Goal: Task Accomplishment & Management: Use online tool/utility

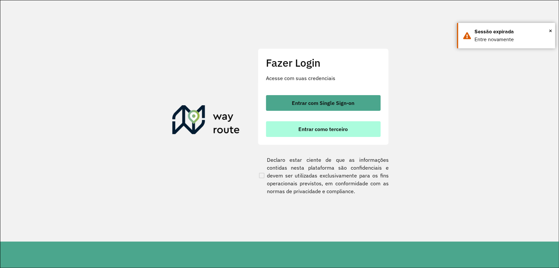
drag, startPoint x: 328, startPoint y: 121, endPoint x: 328, endPoint y: 132, distance: 11.1
click at [327, 128] on button "Entrar como terceiro" at bounding box center [323, 129] width 115 height 16
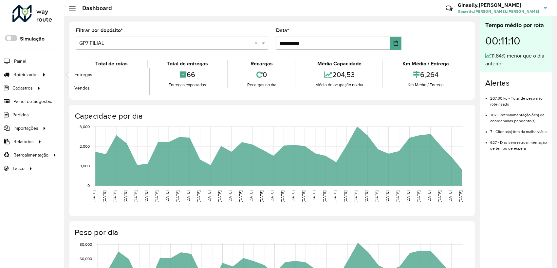
click at [48, 71] on li "Roteirizador Entregas Vendas" at bounding box center [32, 74] width 64 height 13
click at [81, 73] on span "Entregas" at bounding box center [83, 74] width 19 height 7
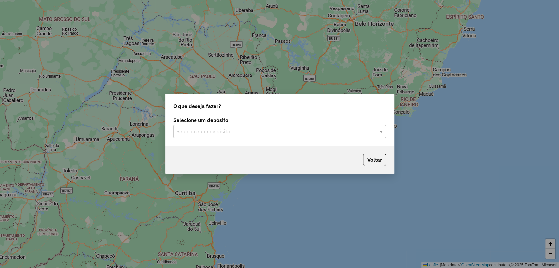
click at [220, 139] on div "Selecione um depósito Selecione um depósito" at bounding box center [279, 130] width 228 height 31
click at [217, 134] on input "text" at bounding box center [272, 132] width 193 height 8
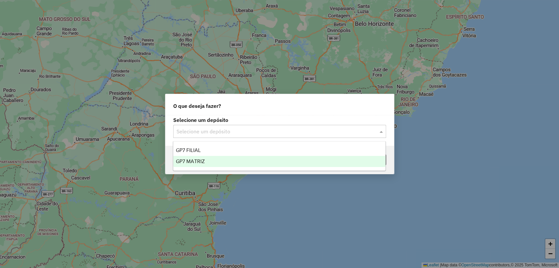
click at [213, 162] on div "GP7 MATRIZ" at bounding box center [279, 161] width 212 height 11
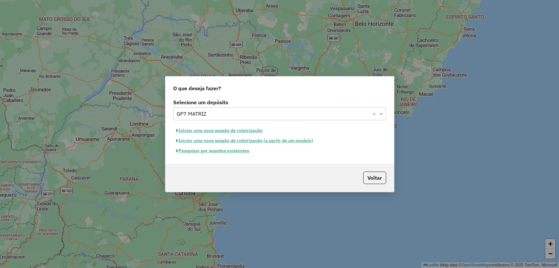
click at [226, 147] on button "Pesquisar por sessões existentes" at bounding box center [212, 151] width 79 height 10
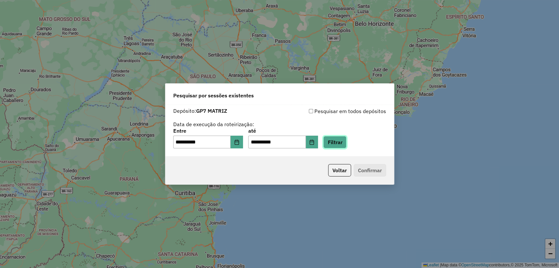
click at [346, 143] on button "Filtrar" at bounding box center [334, 142] width 23 height 12
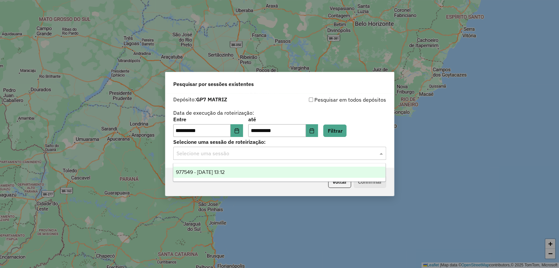
click at [350, 148] on div "Selecione uma sessão" at bounding box center [279, 153] width 213 height 13
click at [331, 170] on div "977549 - 11/08/2025 13:12" at bounding box center [279, 172] width 212 height 11
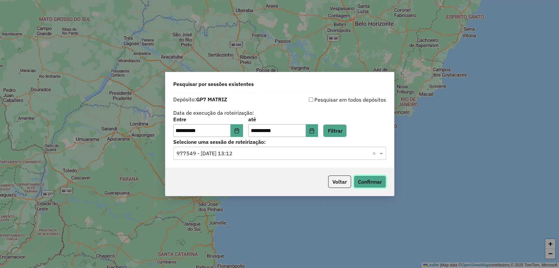
click at [366, 187] on button "Confirmar" at bounding box center [369, 182] width 32 height 12
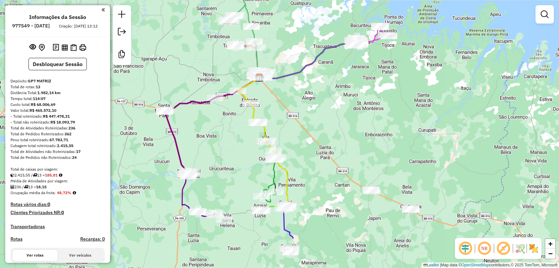
drag, startPoint x: 332, startPoint y: 194, endPoint x: 312, endPoint y: 138, distance: 59.8
click at [312, 138] on div "Janela de atendimento Grade de atendimento Capacidade Transportadoras Veículos …" at bounding box center [279, 134] width 559 height 268
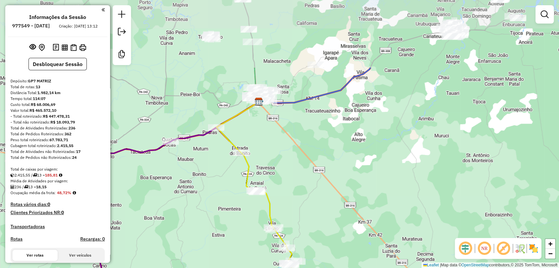
drag, startPoint x: 306, startPoint y: 129, endPoint x: 321, endPoint y: 228, distance: 100.3
click at [321, 227] on div "Janela de atendimento Grade de atendimento Capacidade Transportadoras Veículos …" at bounding box center [279, 134] width 559 height 268
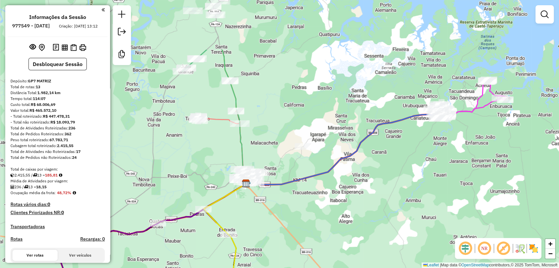
drag, startPoint x: 314, startPoint y: 57, endPoint x: 301, endPoint y: 129, distance: 72.8
click at [301, 129] on div "Janela de atendimento Grade de atendimento Capacidade Transportadoras Veículos …" at bounding box center [279, 134] width 559 height 268
